Goal: Information Seeking & Learning: Find specific fact

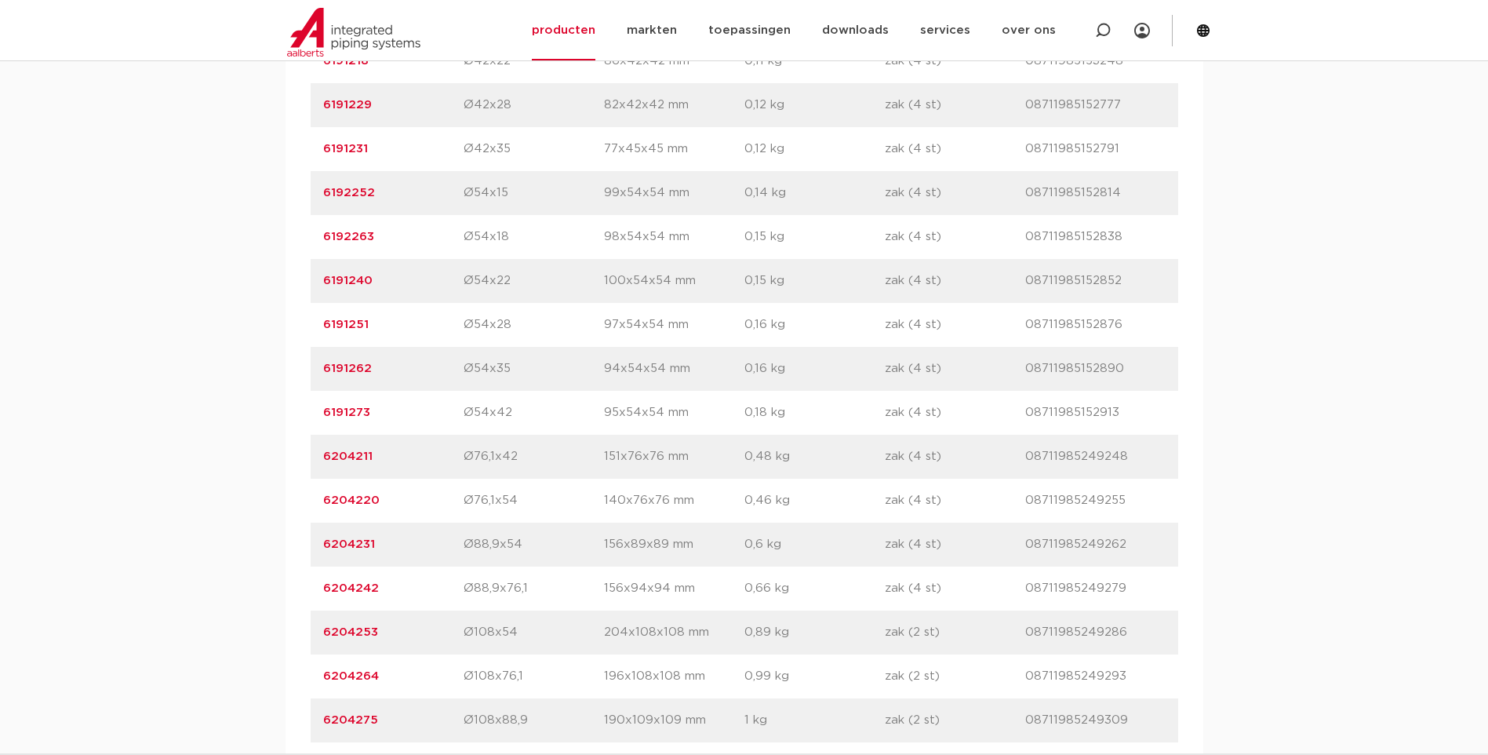
click at [363, 494] on link "6204220" at bounding box center [351, 500] width 56 height 12
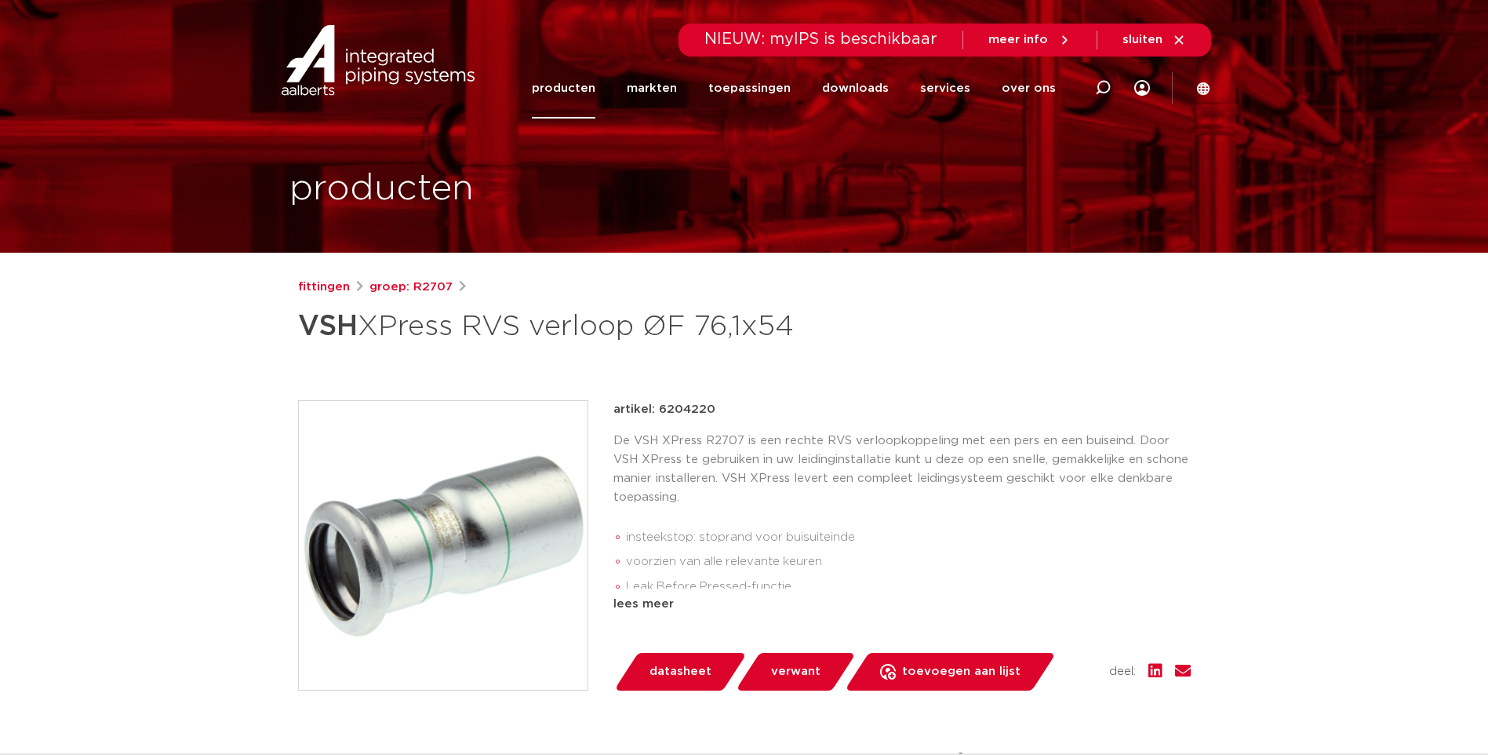
drag, startPoint x: 709, startPoint y: 408, endPoint x: 656, endPoint y: 408, distance: 53.4
click at [656, 408] on p "artikel: 6204220" at bounding box center [665, 409] width 102 height 19
drag, startPoint x: 656, startPoint y: 408, endPoint x: 666, endPoint y: 409, distance: 10.2
copy p "6204220"
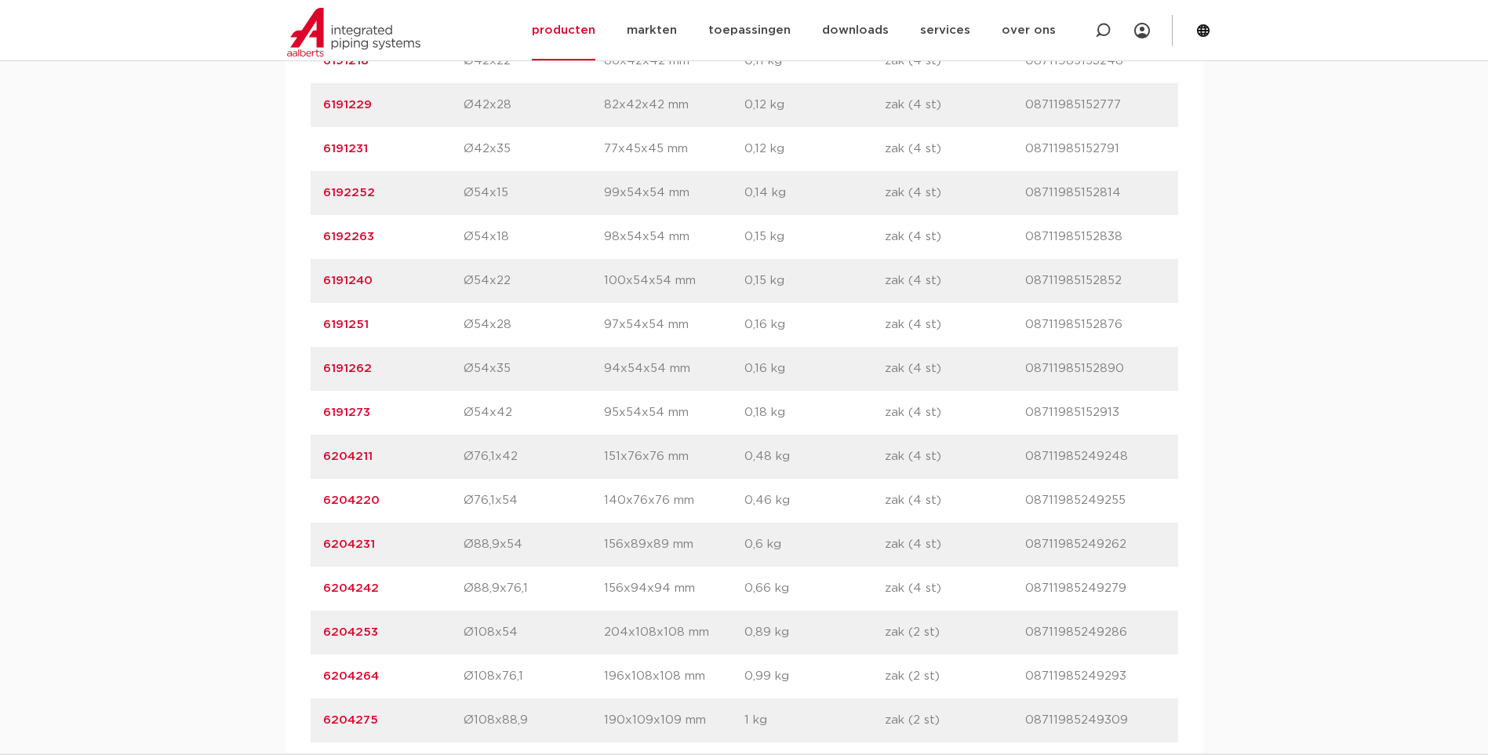
click at [355, 585] on link "6204242" at bounding box center [351, 588] width 56 height 12
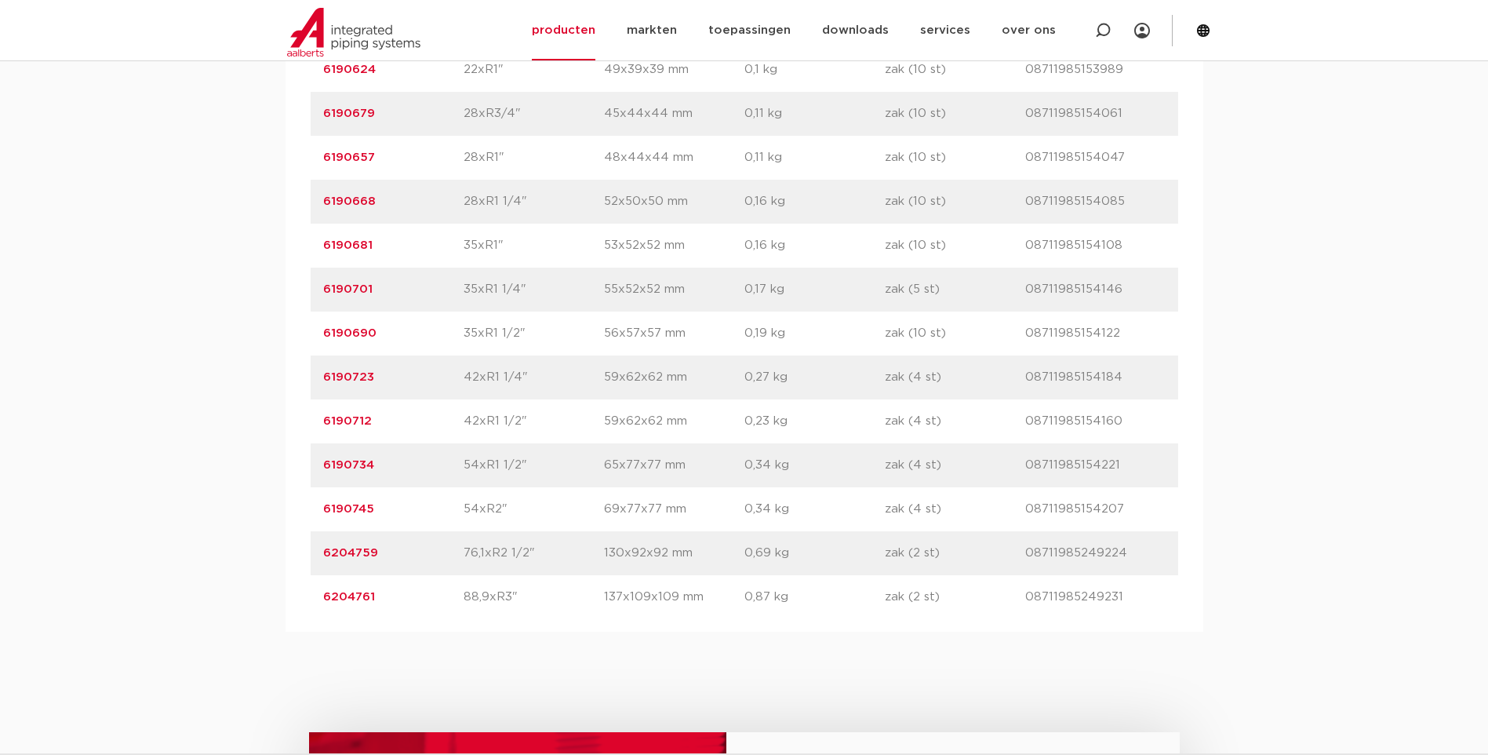
scroll to position [1491, 0]
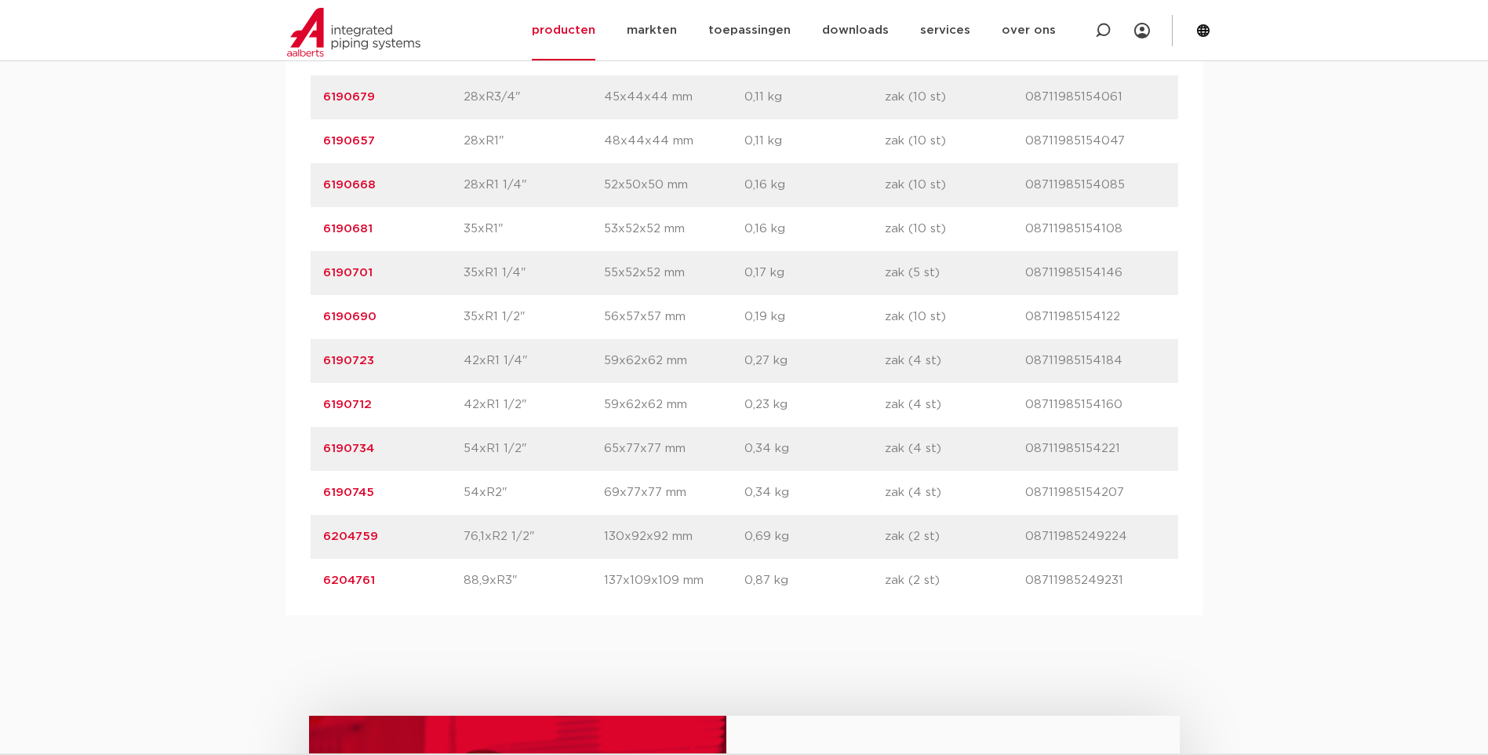
click at [343, 533] on link "6204759" at bounding box center [350, 536] width 55 height 12
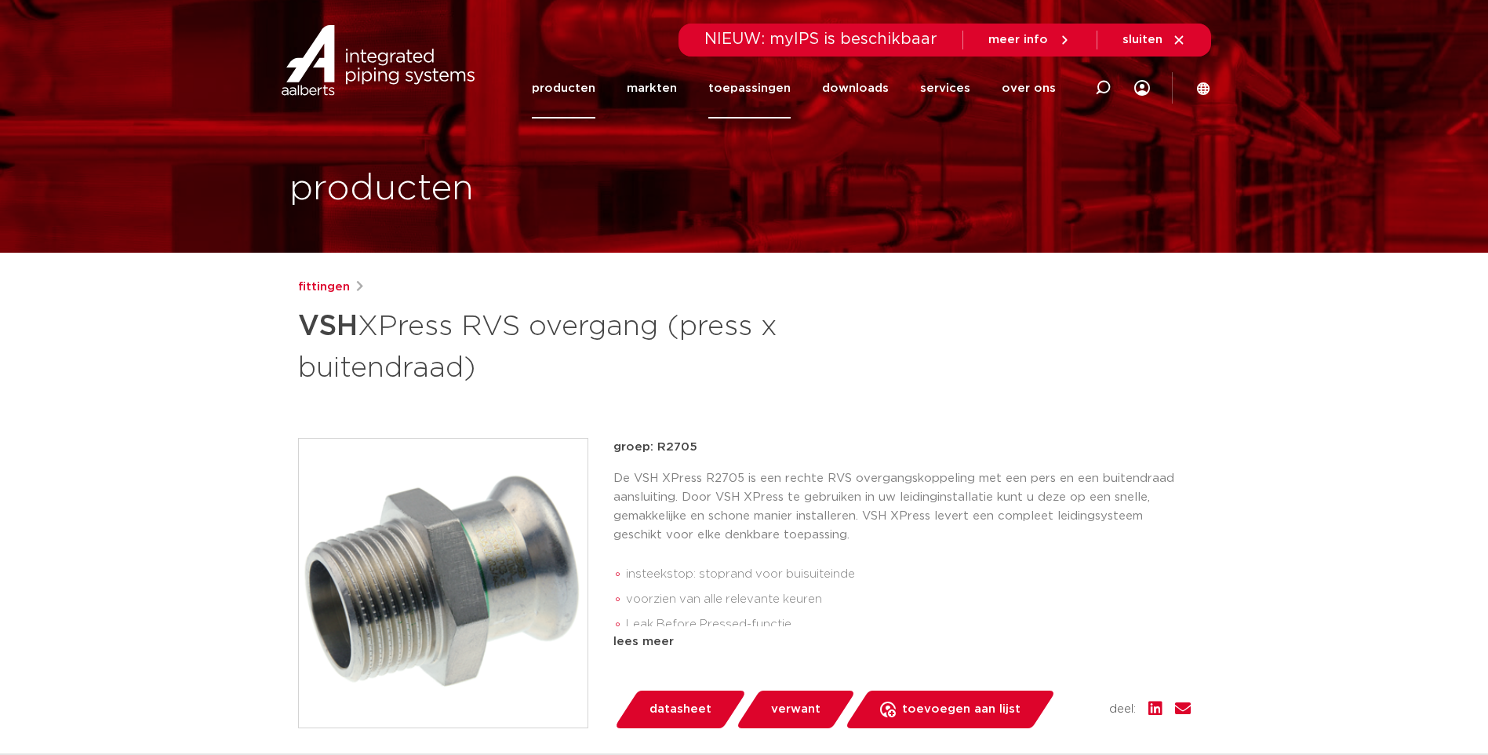
click at [749, 86] on link "toepassingen" at bounding box center [750, 88] width 82 height 60
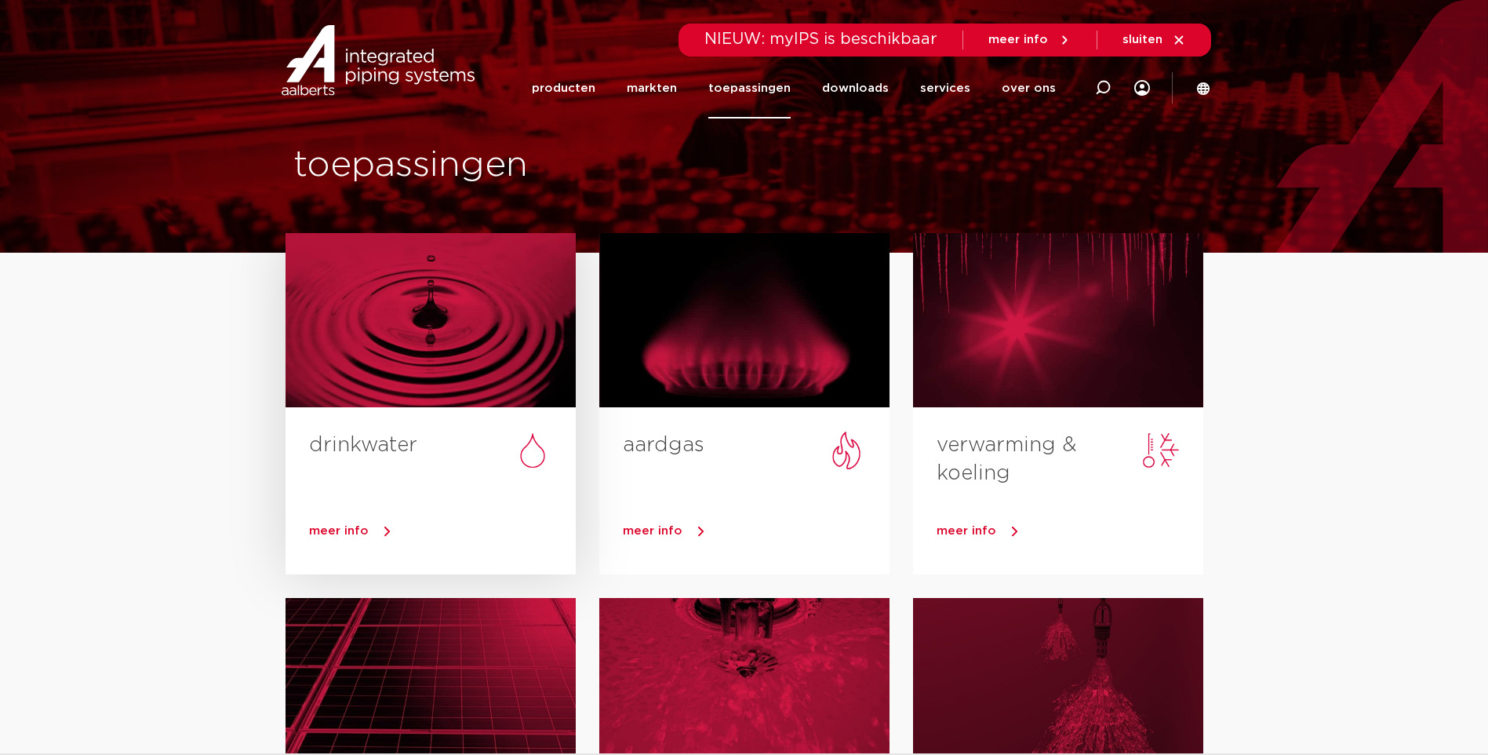
click at [368, 525] on link "meer info" at bounding box center [442, 531] width 267 height 24
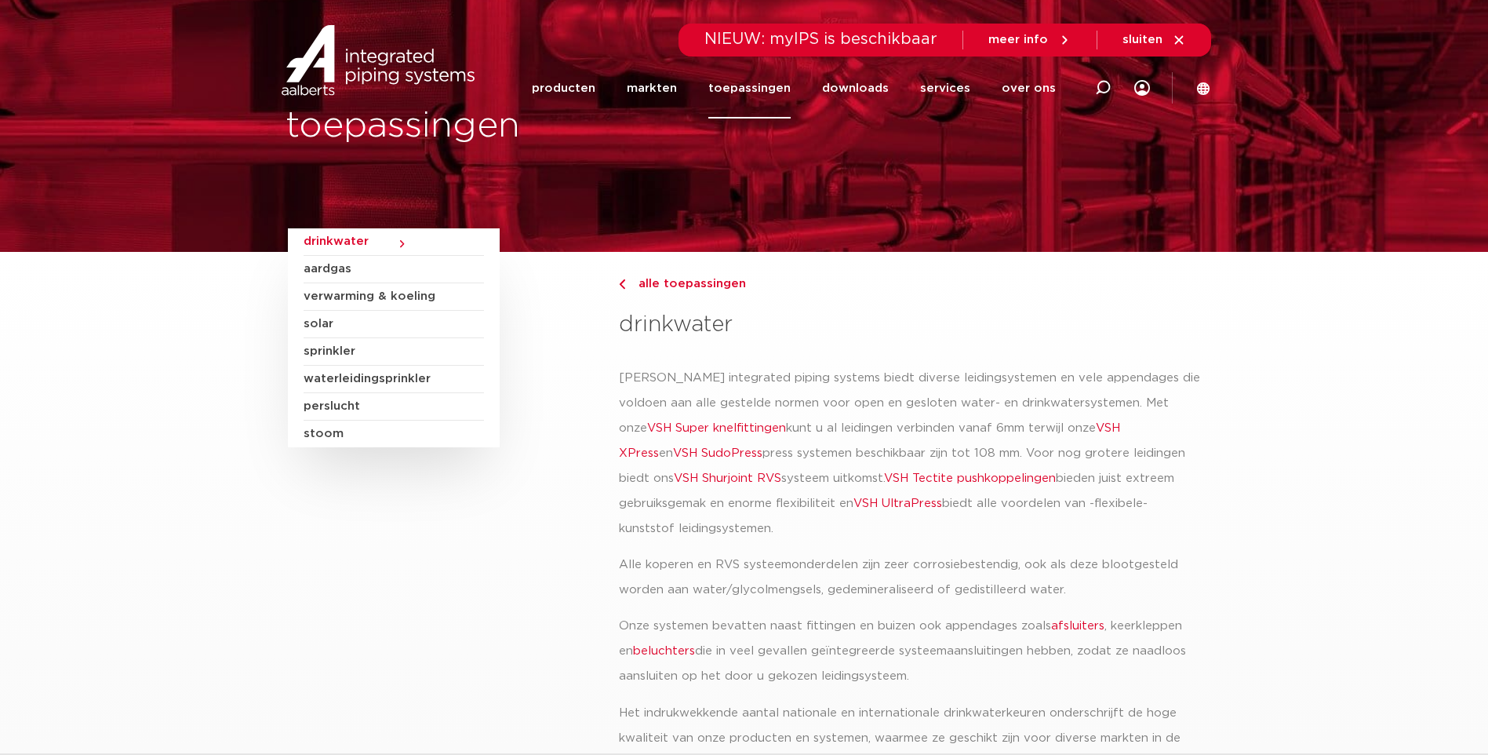
click at [1082, 426] on link "VSH XPress" at bounding box center [869, 440] width 501 height 37
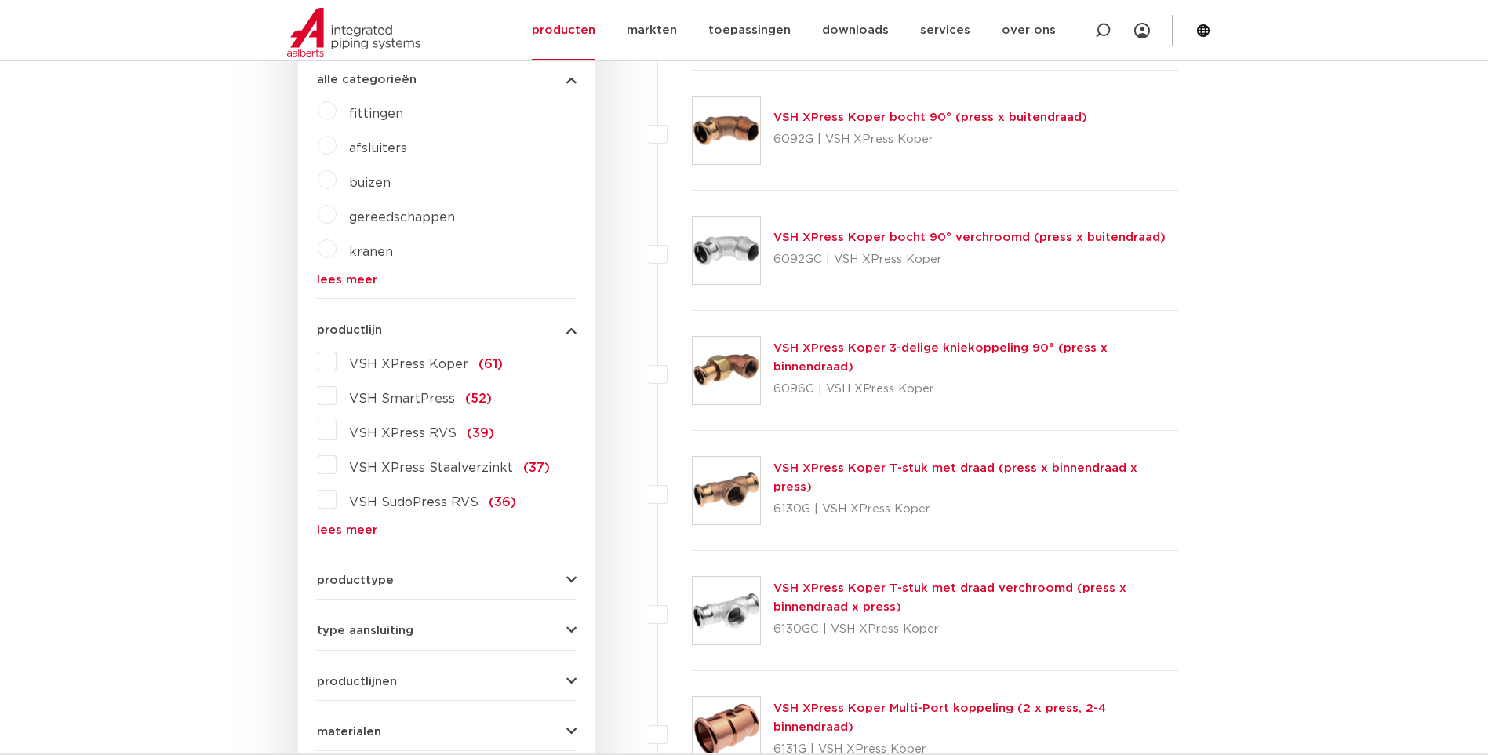
click at [337, 429] on label "VSH XPress RVS (39)" at bounding box center [416, 429] width 158 height 25
click at [0, 0] on input "VSH XPress RVS (39)" at bounding box center [0, 0] width 0 height 0
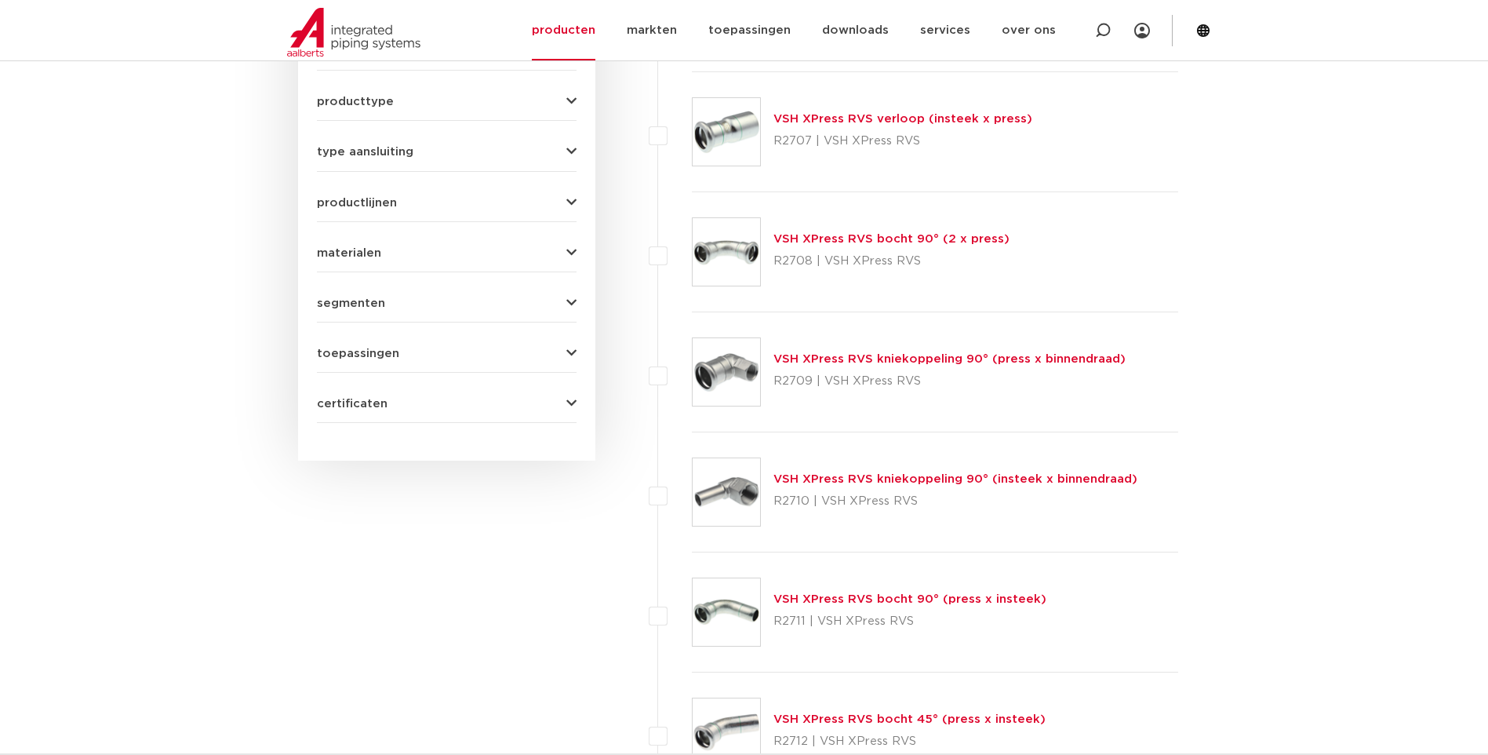
scroll to position [1020, 0]
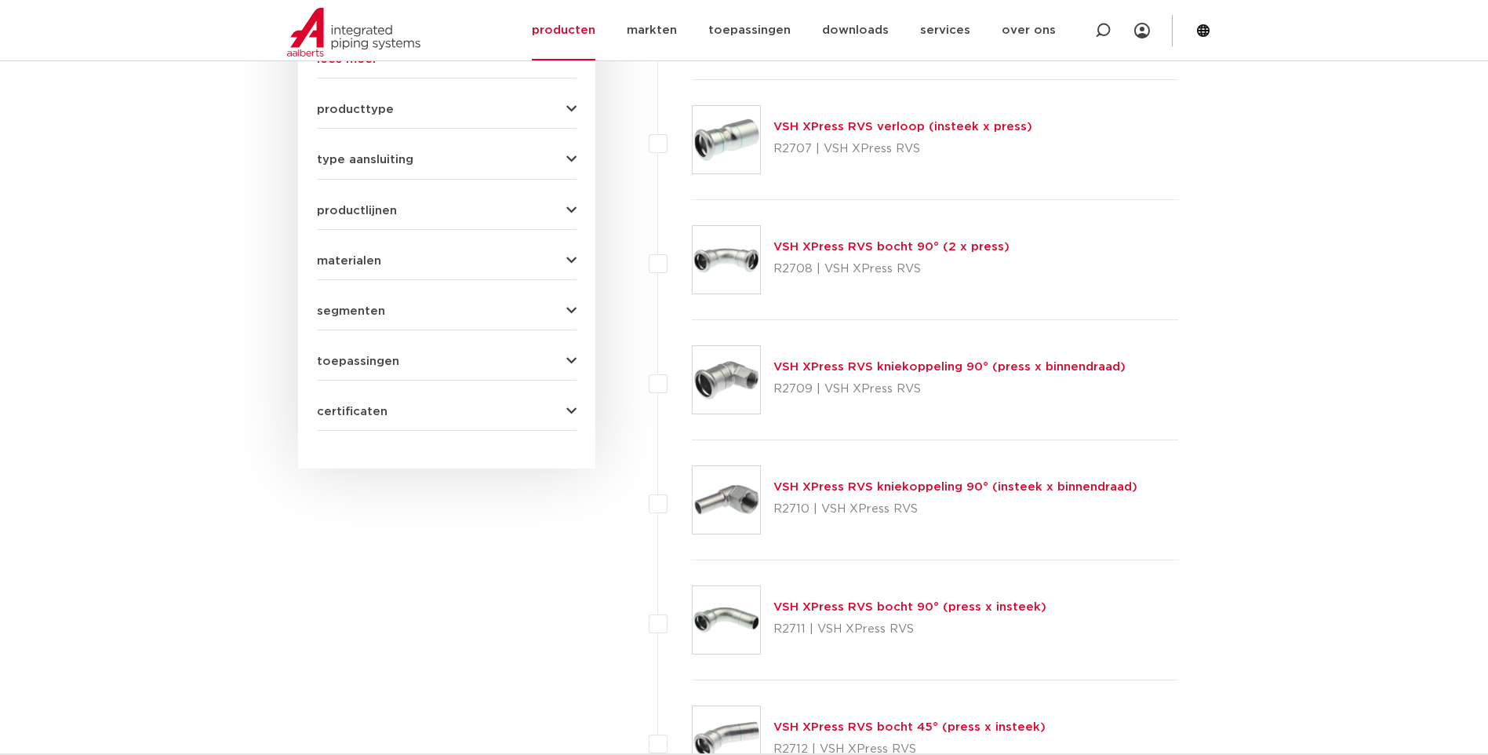
click at [825, 243] on link "VSH XPress RVS bocht 90° (2 x press)" at bounding box center [892, 247] width 236 height 12
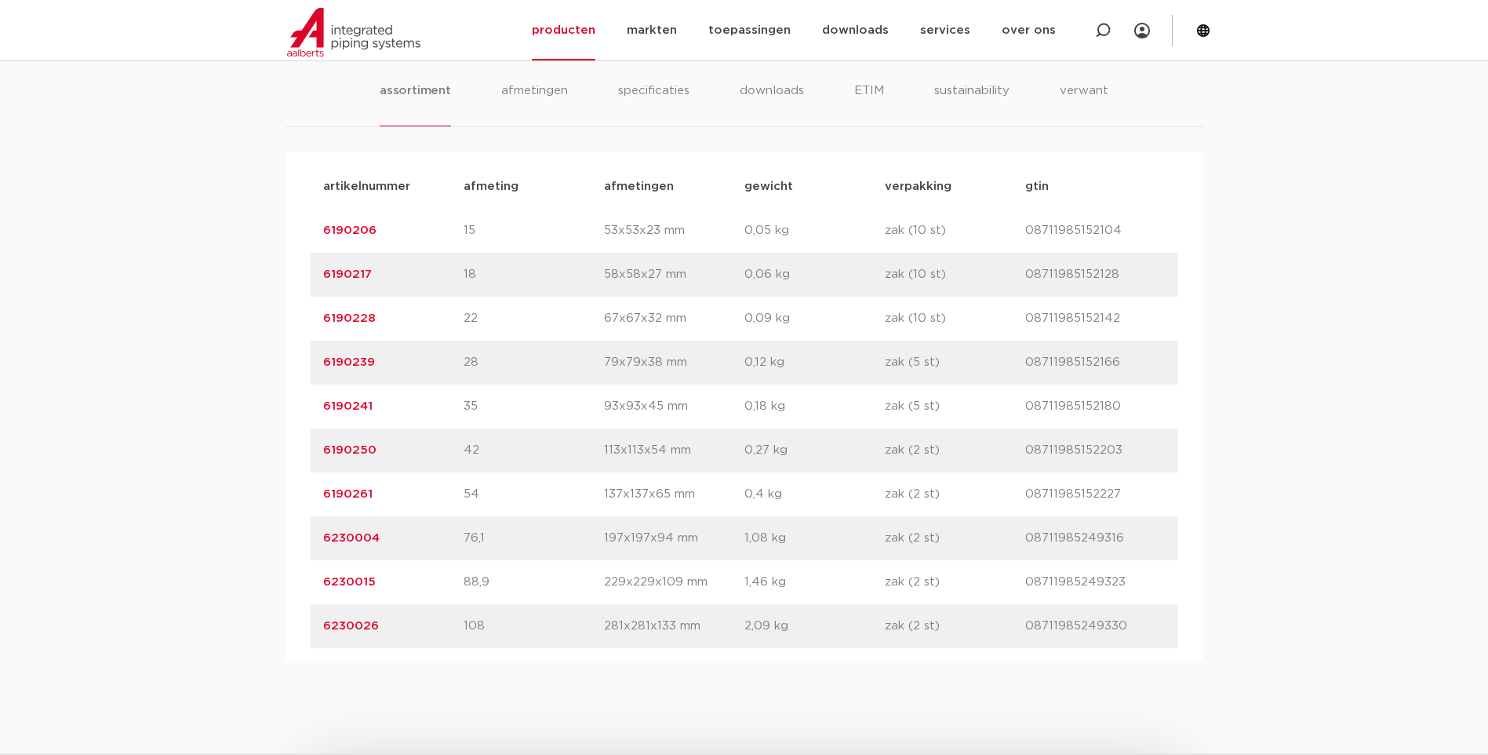
scroll to position [1020, 0]
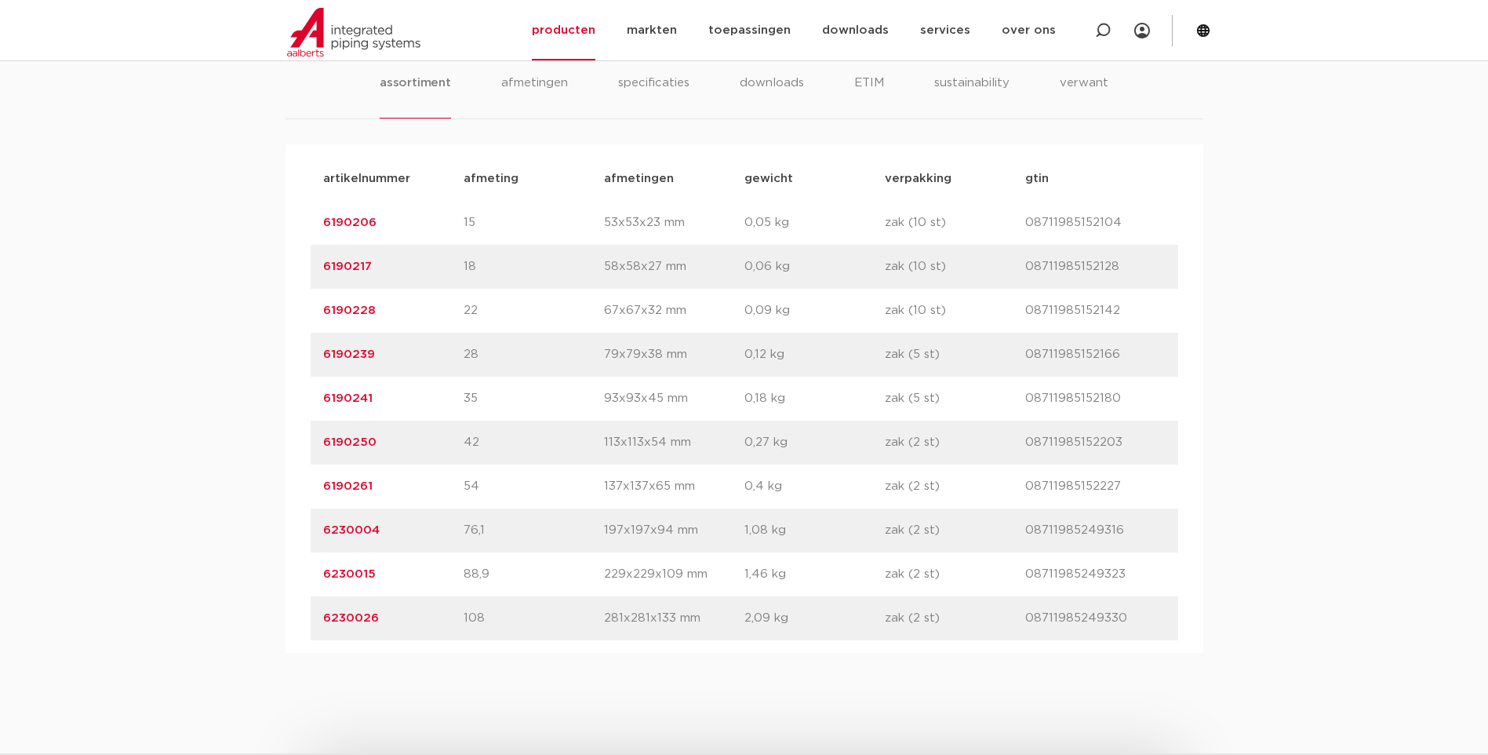
click at [354, 527] on link "6230004" at bounding box center [351, 530] width 56 height 12
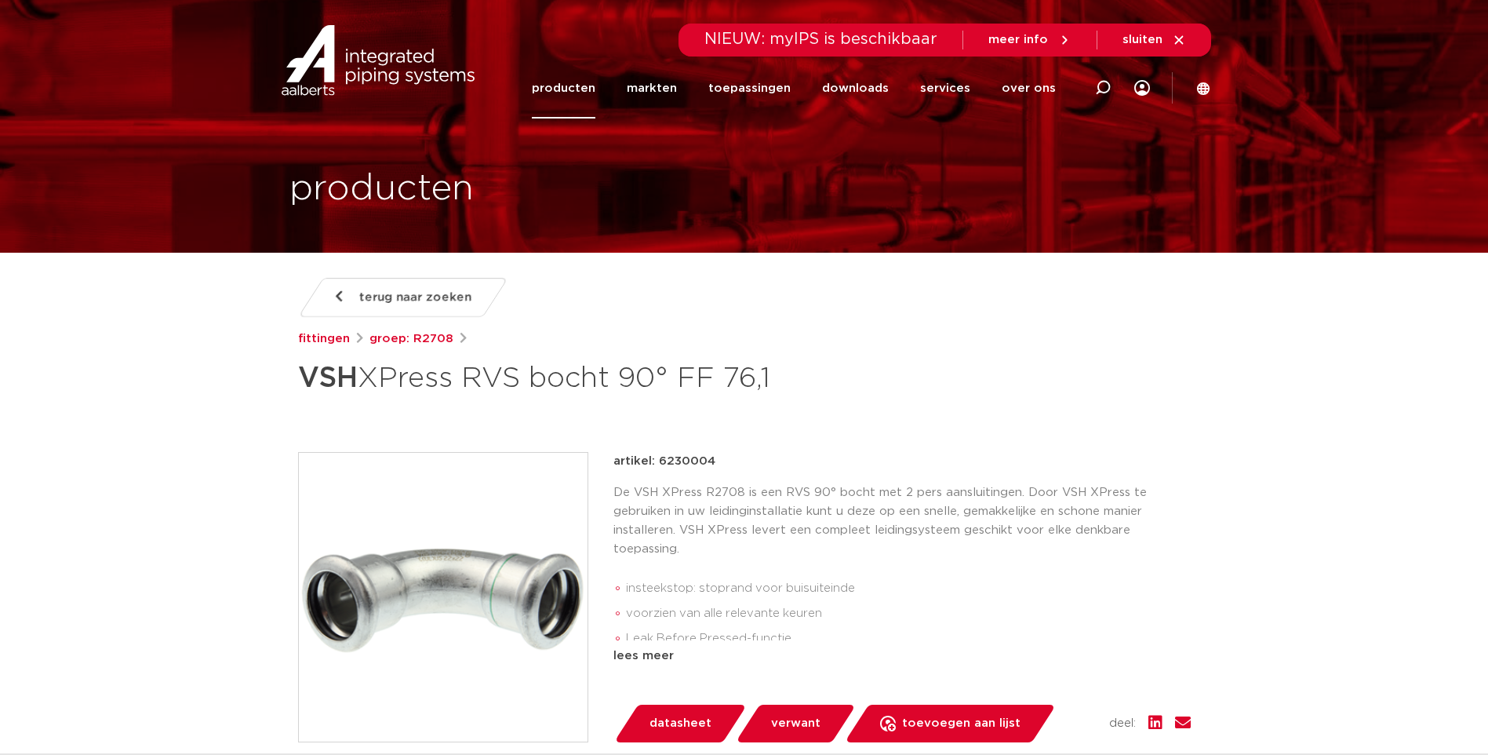
drag, startPoint x: 715, startPoint y: 463, endPoint x: 660, endPoint y: 457, distance: 55.2
click at [660, 457] on div "artikel: 6230004" at bounding box center [903, 461] width 578 height 19
copy p "6230004"
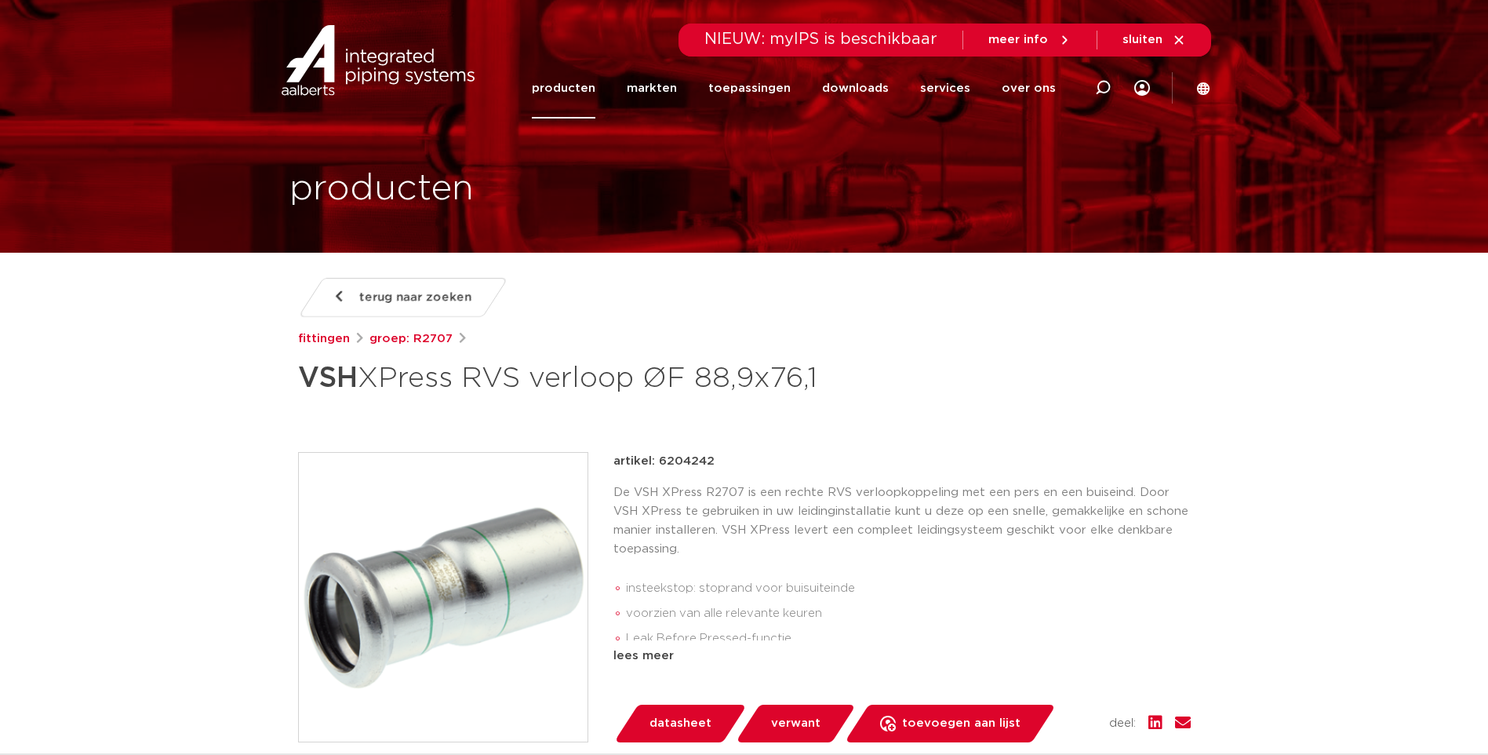
drag, startPoint x: 702, startPoint y: 458, endPoint x: 658, endPoint y: 459, distance: 44.7
click at [658, 459] on div "artikel: 6204242" at bounding box center [903, 461] width 578 height 19
copy p "6204242"
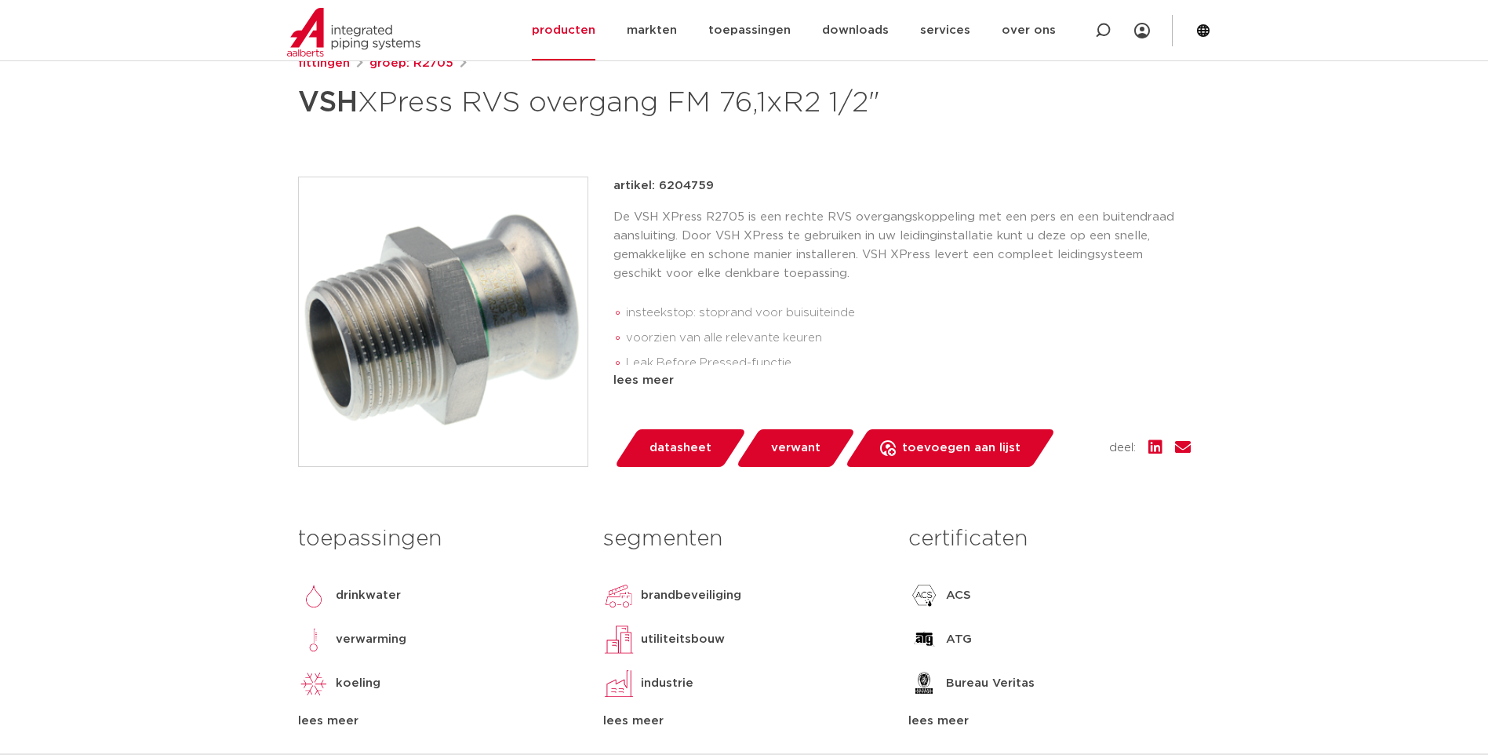
scroll to position [157, 0]
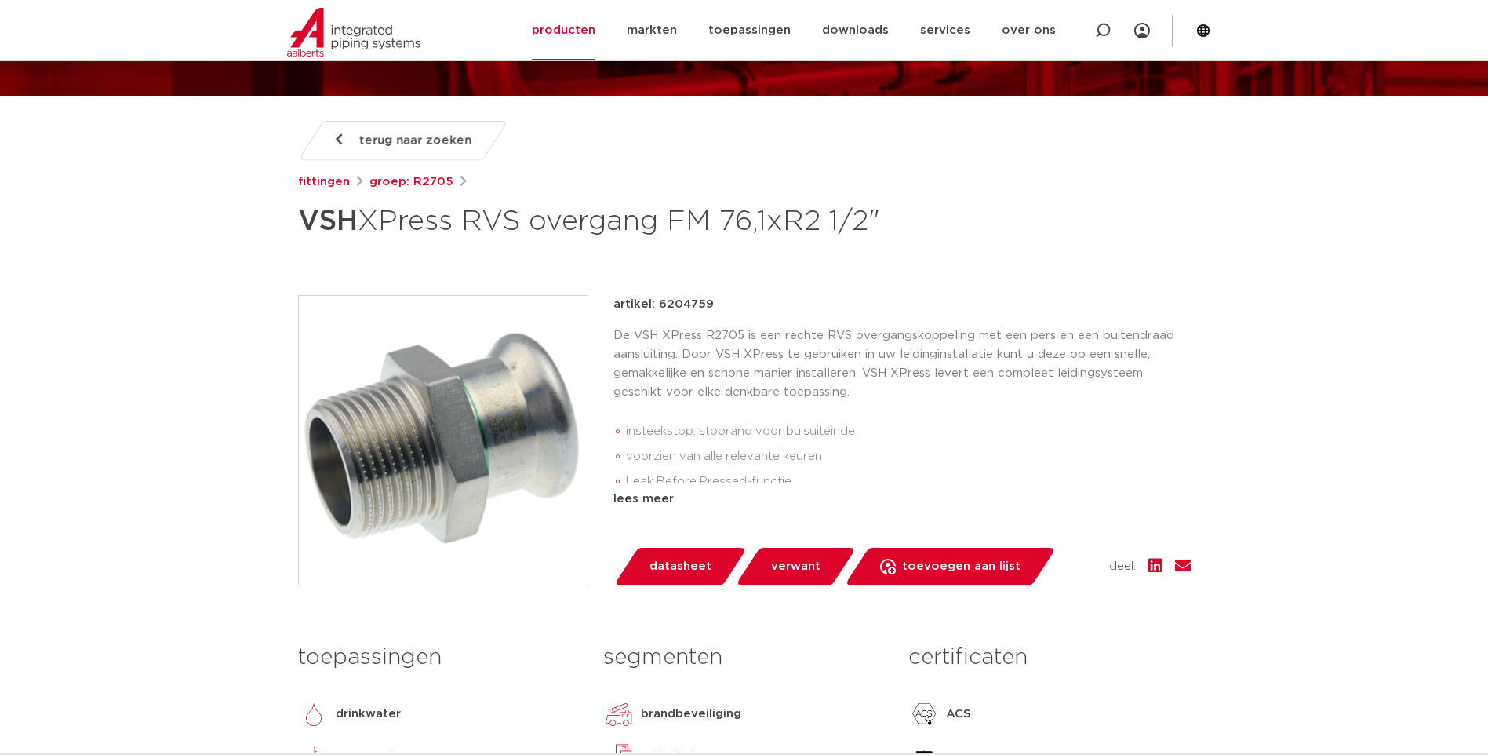
drag, startPoint x: 714, startPoint y: 338, endPoint x: 658, endPoint y: 343, distance: 56.7
click at [658, 314] on div "artikel: 6204759" at bounding box center [903, 304] width 578 height 19
copy p "6204759"
